Goal: Find specific page/section: Find specific page/section

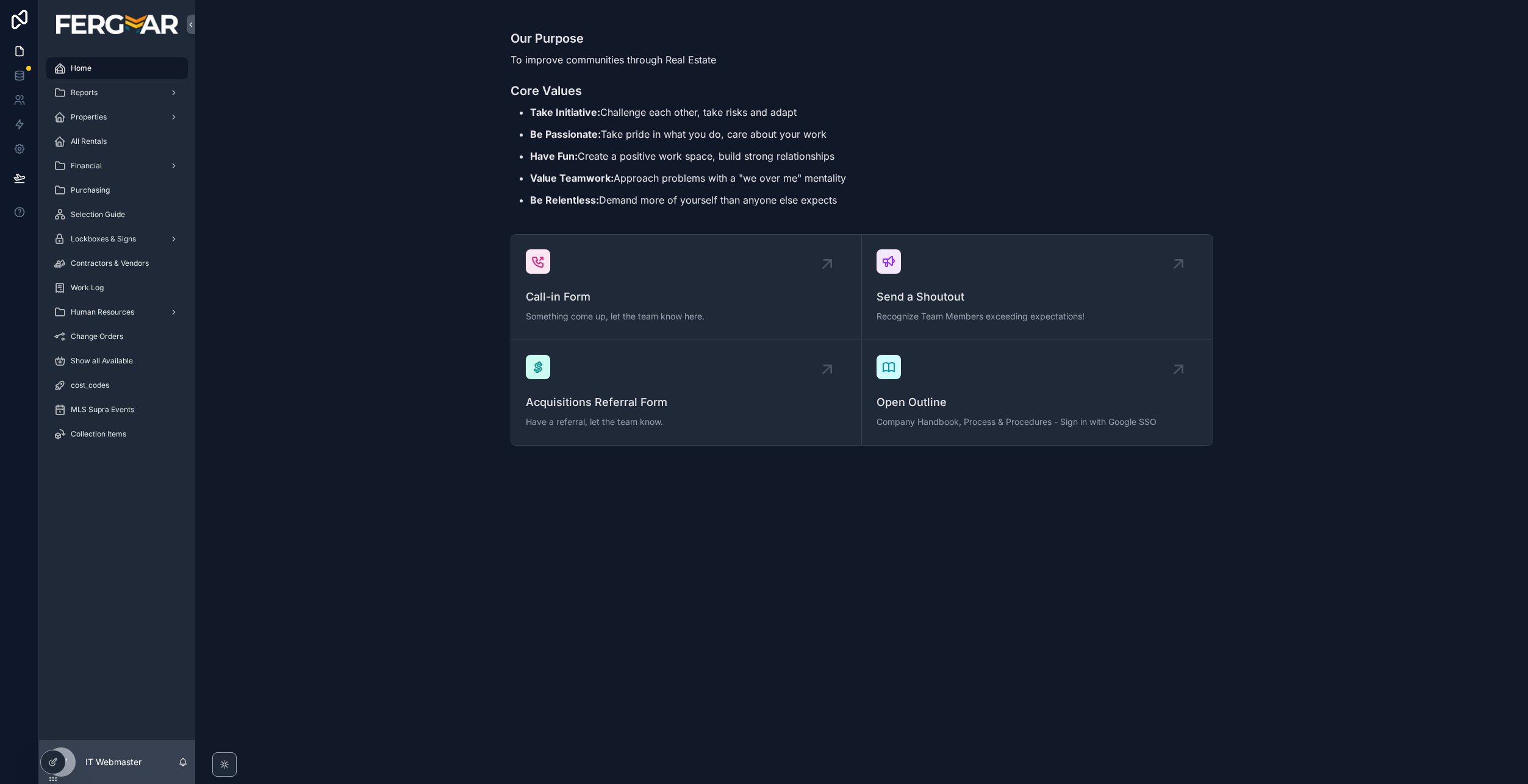
click at [391, 347] on div "Call-in Form Something come up, let the team know here. Send a Shoutout Recogni…" at bounding box center [861, 340] width 1314 height 221
click at [25, 104] on icon at bounding box center [20, 100] width 12 height 12
